Goal: Use online tool/utility: Utilize a website feature to perform a specific function

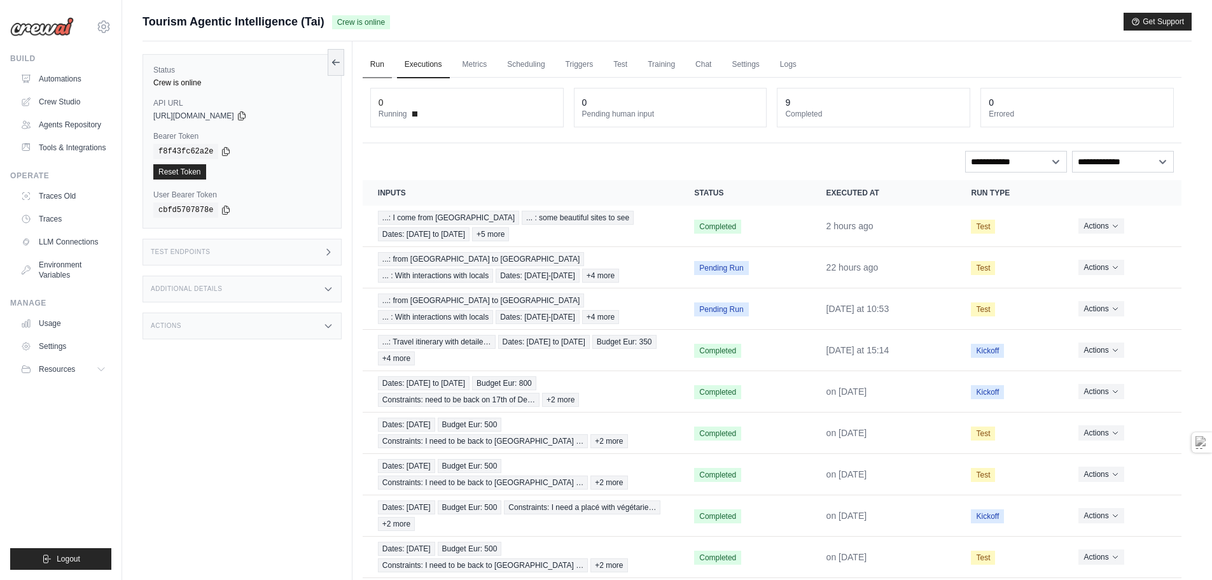
click at [376, 69] on link "Run" at bounding box center [377, 65] width 29 height 27
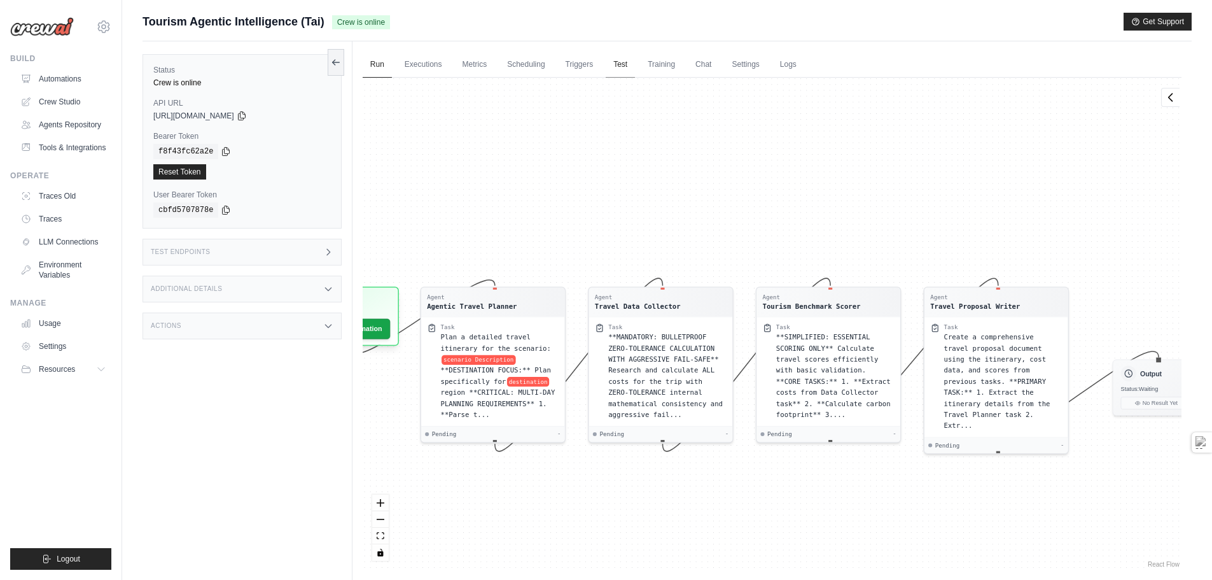
click at [625, 64] on link "Test" at bounding box center [620, 65] width 29 height 27
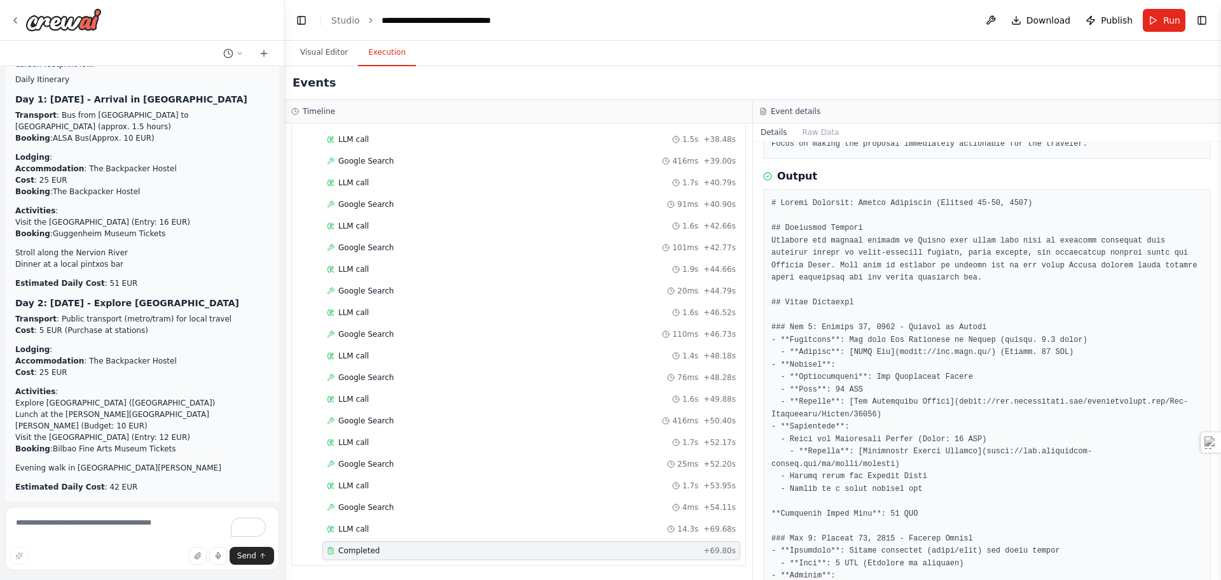
scroll to position [46002, 0]
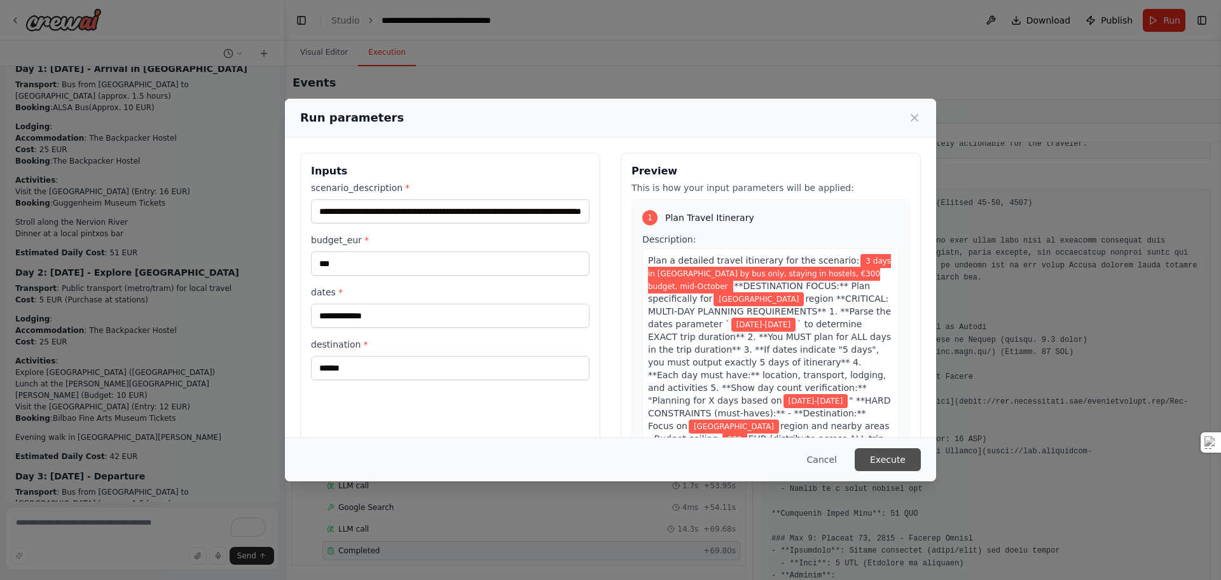
click at [903, 462] on button "Execute" at bounding box center [888, 459] width 66 height 23
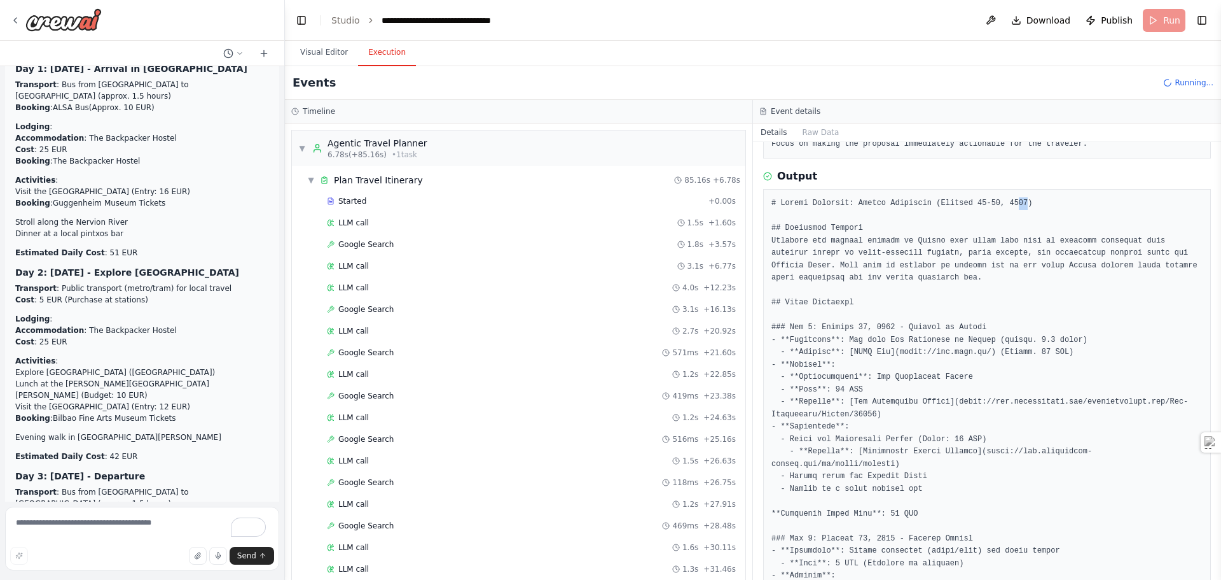
drag, startPoint x: 1008, startPoint y: 203, endPoint x: 1000, endPoint y: 204, distance: 8.3
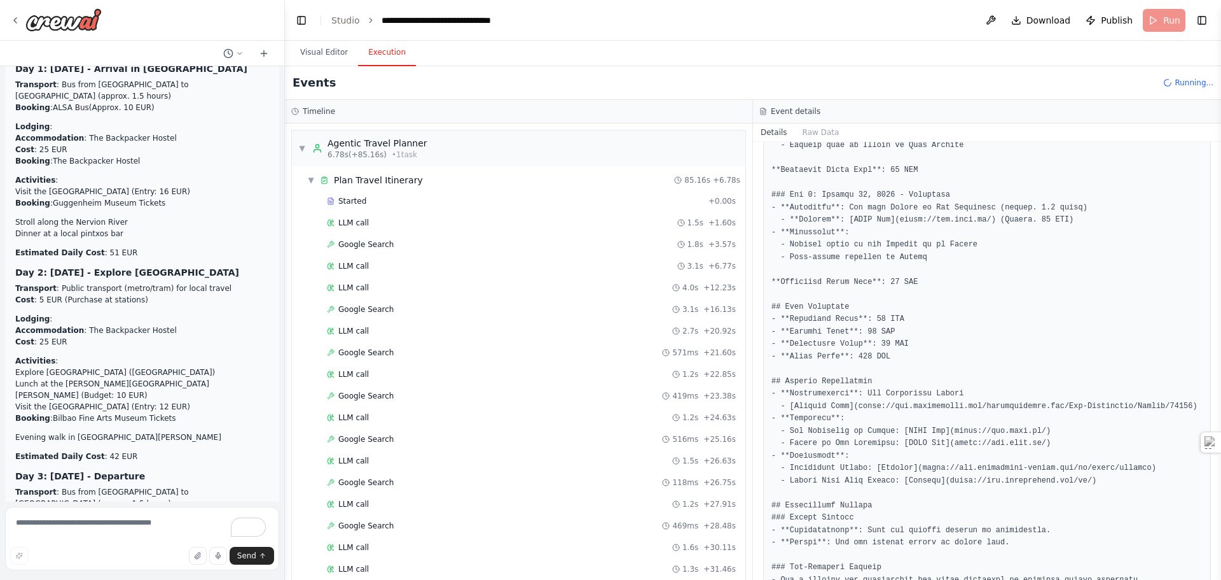
scroll to position [918, 0]
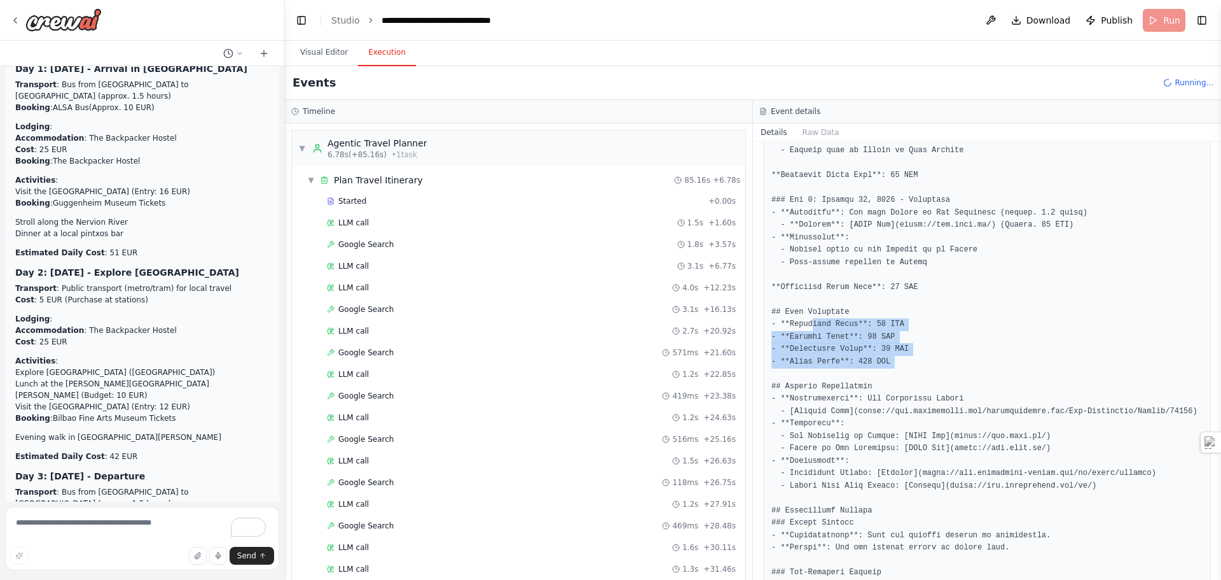
click at [931, 365] on pre at bounding box center [987, 181] width 431 height 1017
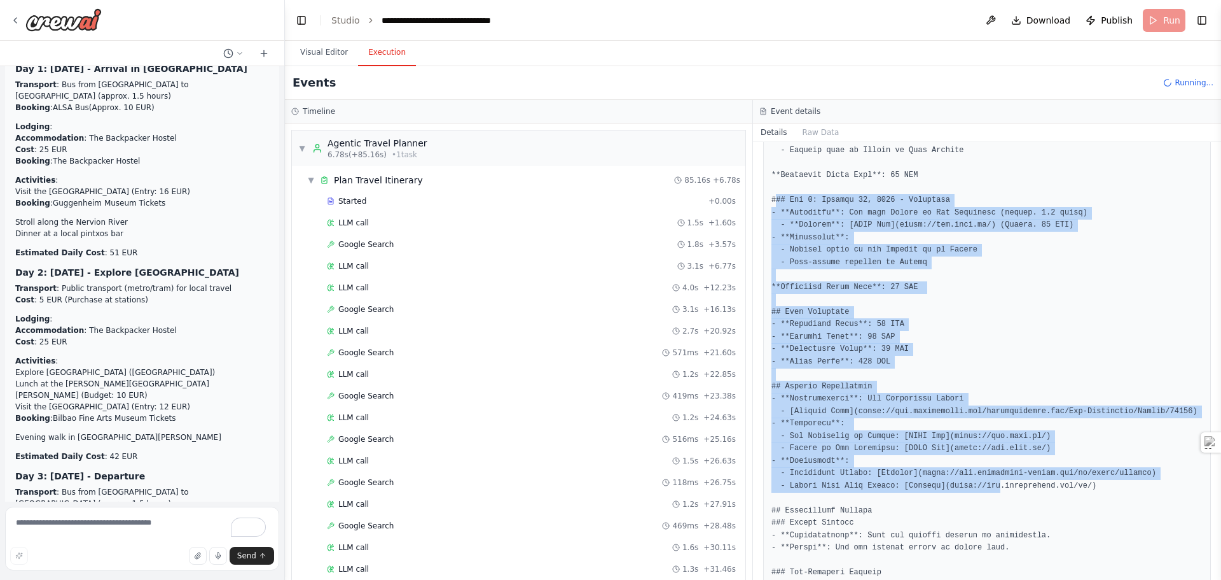
click at [983, 479] on pre at bounding box center [987, 181] width 431 height 1017
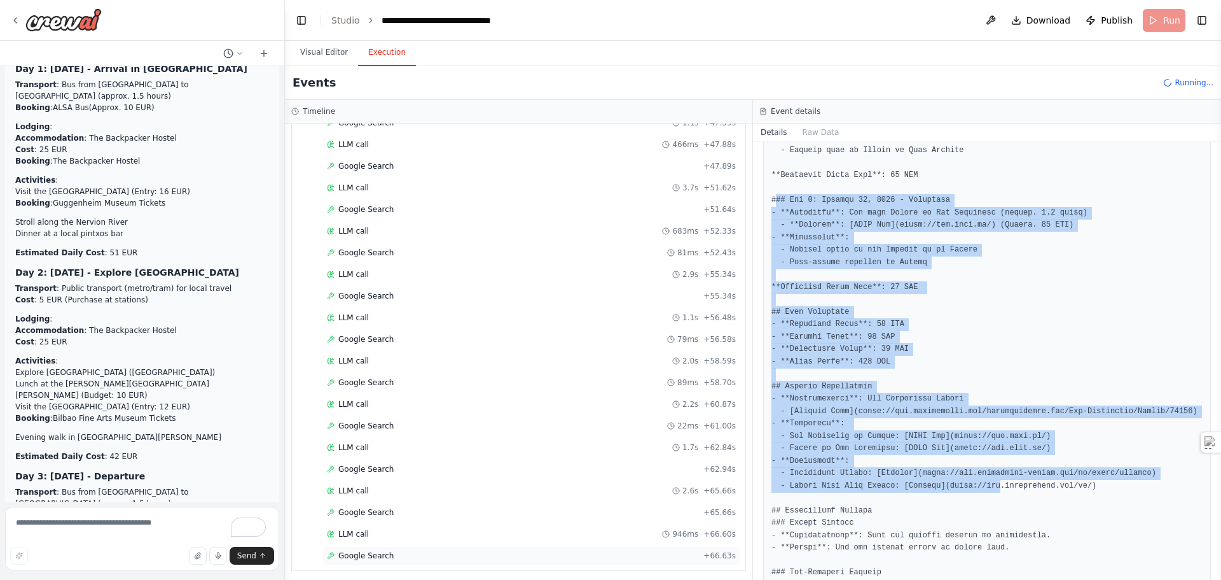
scroll to position [3199, 0]
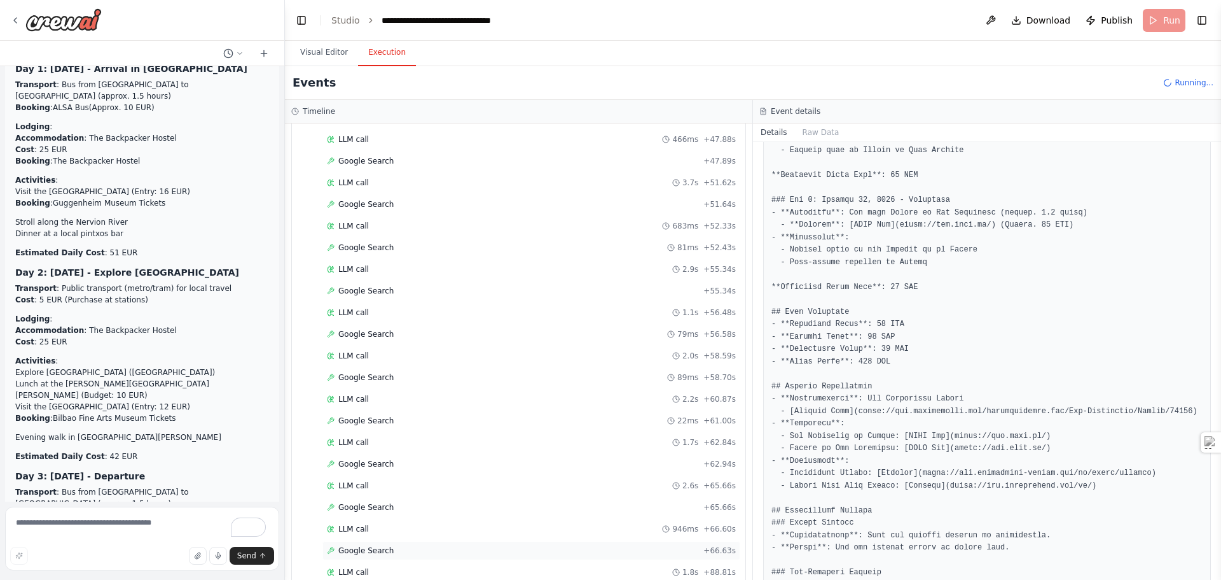
click at [422, 541] on div "Google Search + 66.63s" at bounding box center [532, 550] width 418 height 19
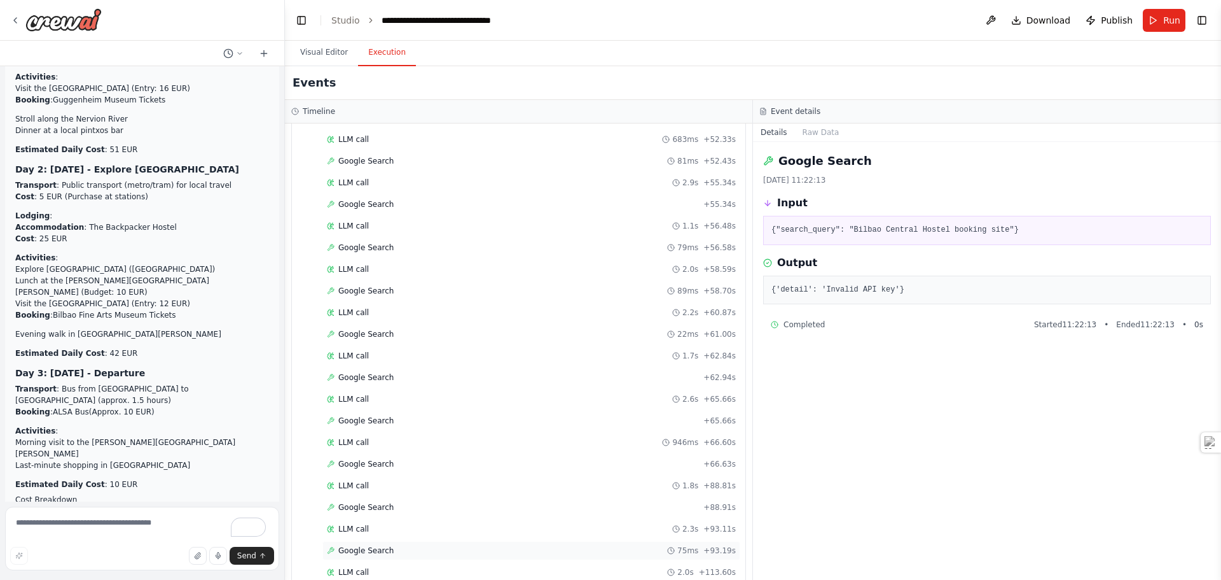
scroll to position [3372, 0]
click at [392, 550] on div "Completed" at bounding box center [510, 550] width 367 height 10
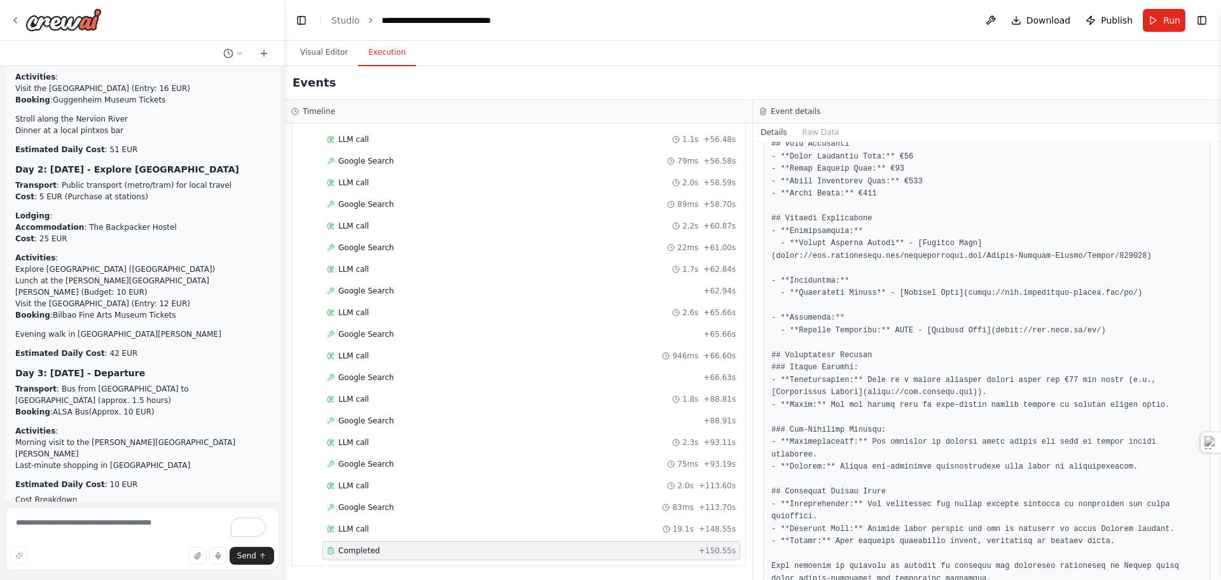
scroll to position [1107, 0]
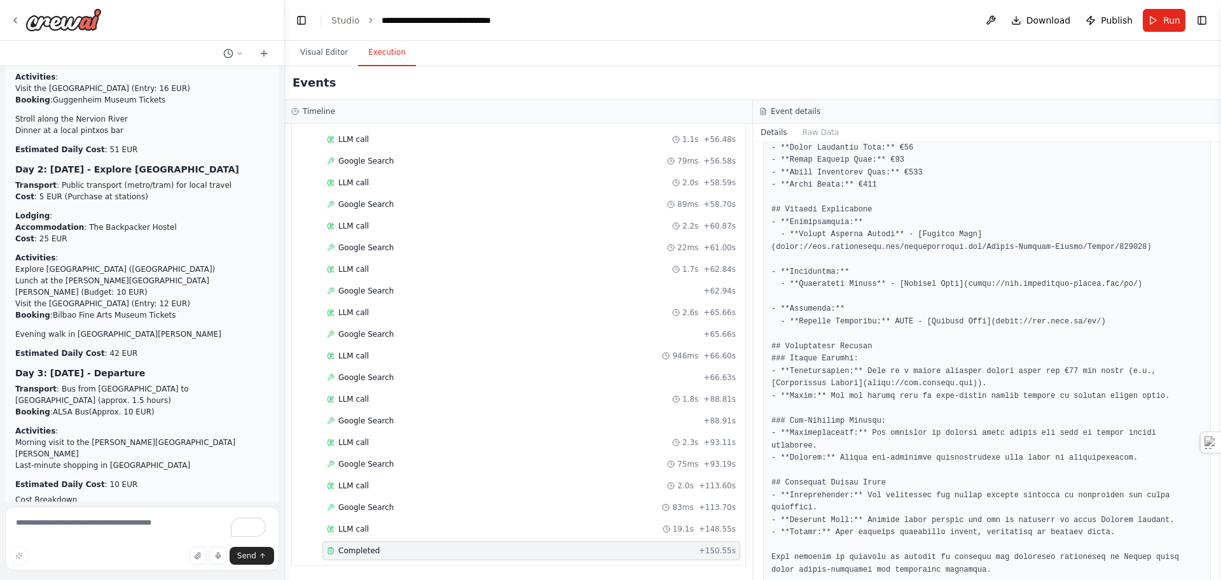
click at [959, 541] on pre at bounding box center [987, 30] width 431 height 1092
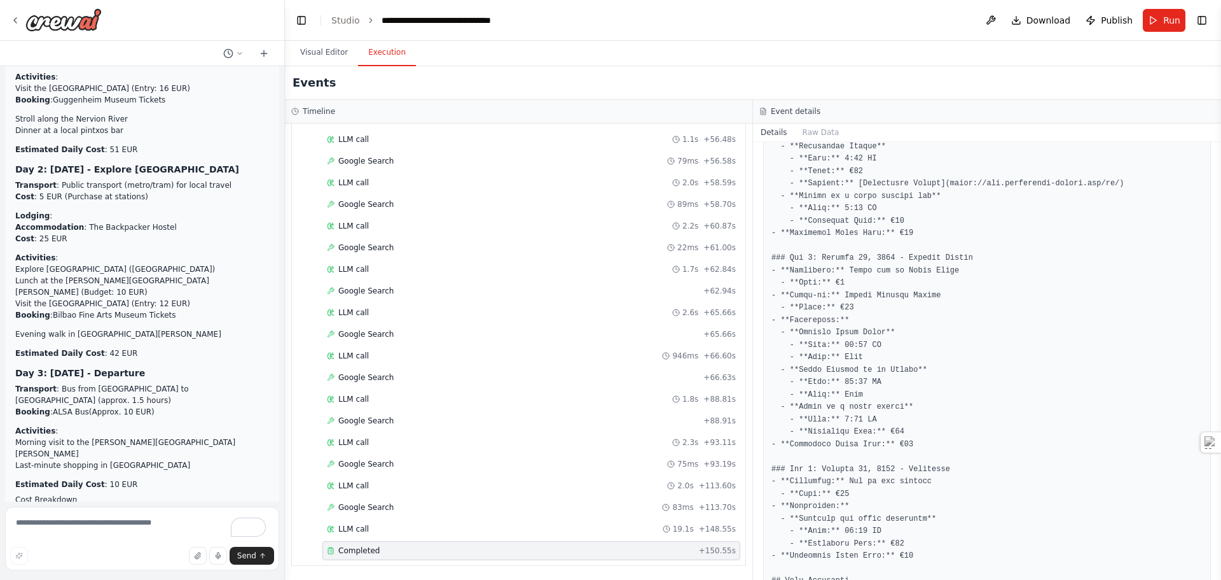
scroll to position [598, 0]
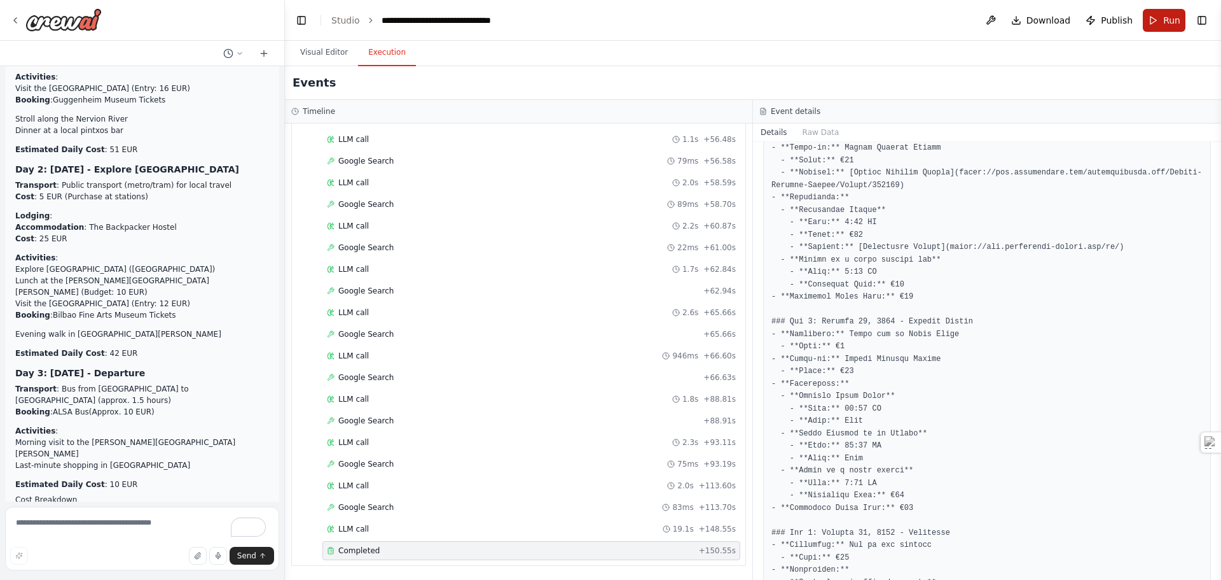
click at [1150, 25] on button "Run" at bounding box center [1164, 20] width 43 height 23
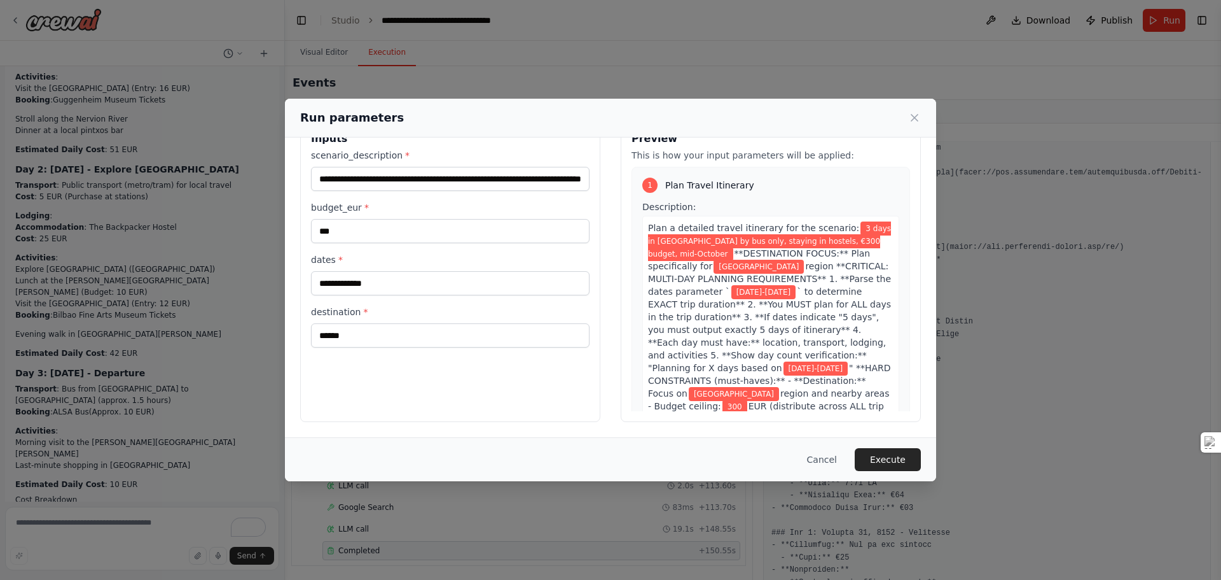
scroll to position [0, 0]
